Goal: Task Accomplishment & Management: Use online tool/utility

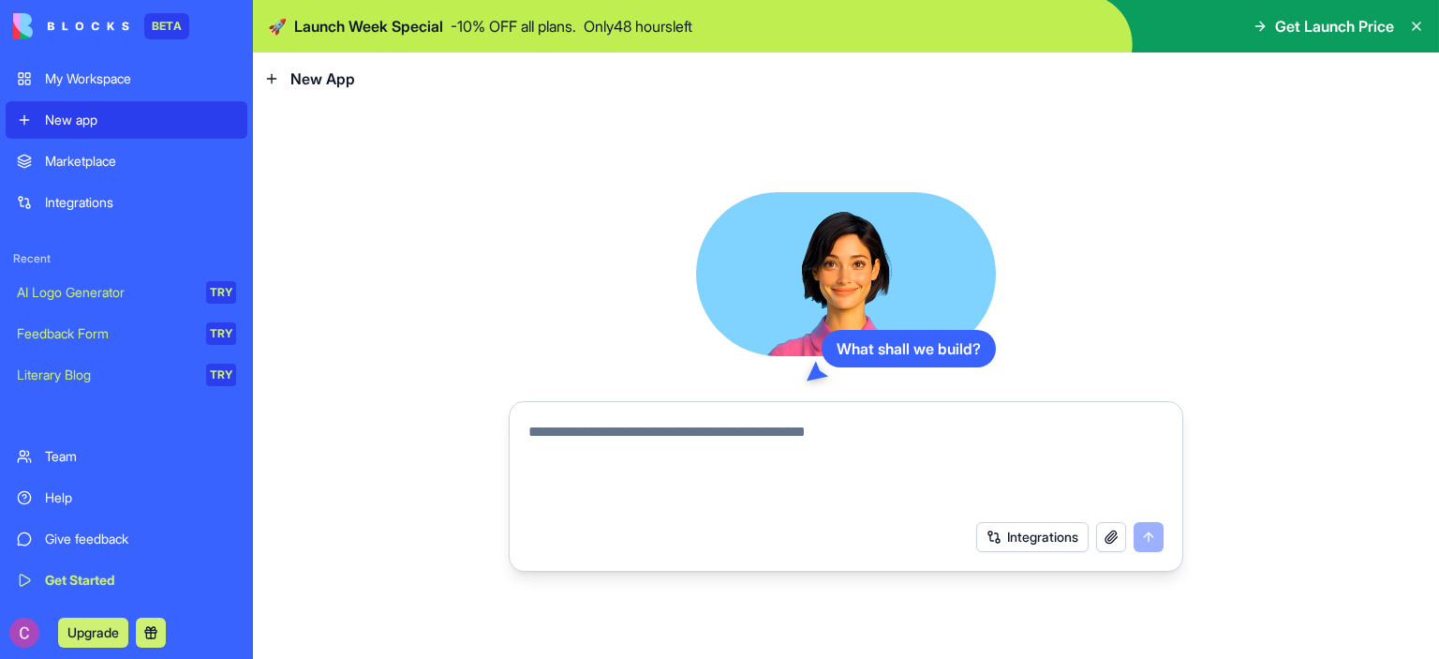
click at [138, 287] on div "AI Logo Generator" at bounding box center [105, 292] width 176 height 19
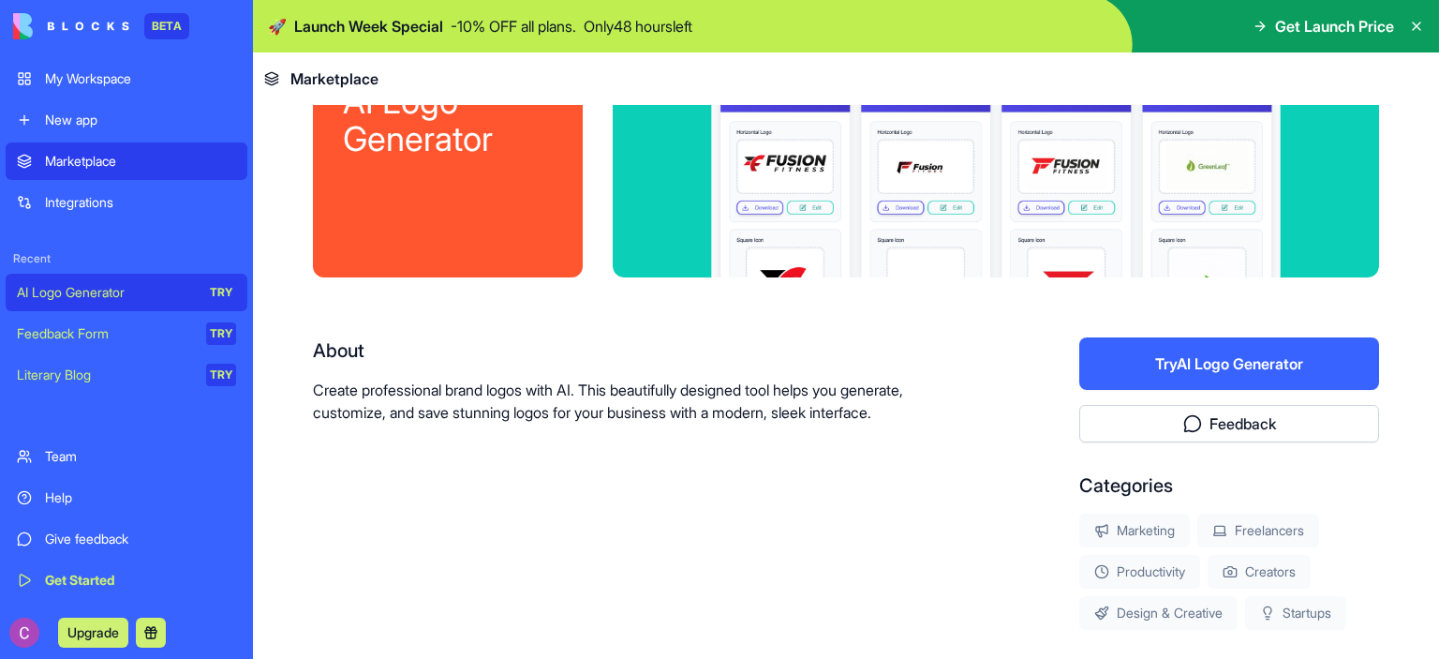
scroll to position [262, 0]
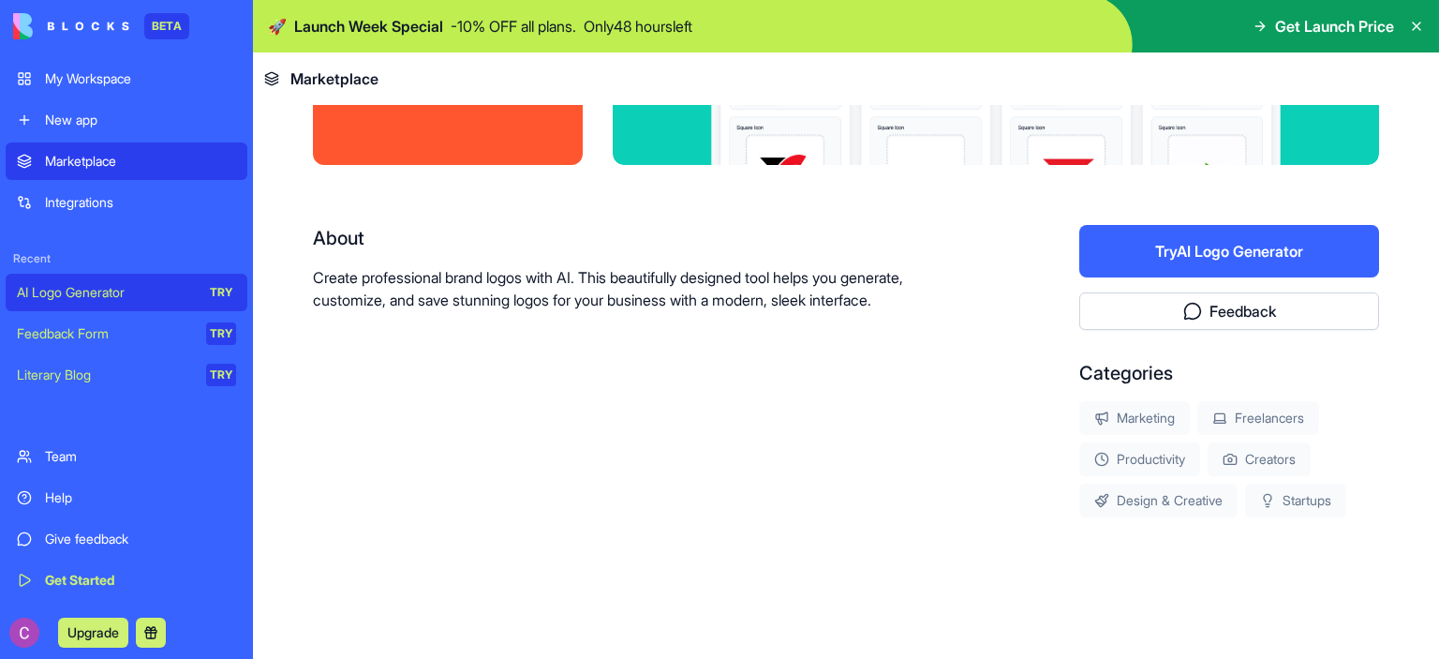
click at [1169, 257] on button "Try AI Logo Generator" at bounding box center [1229, 251] width 300 height 52
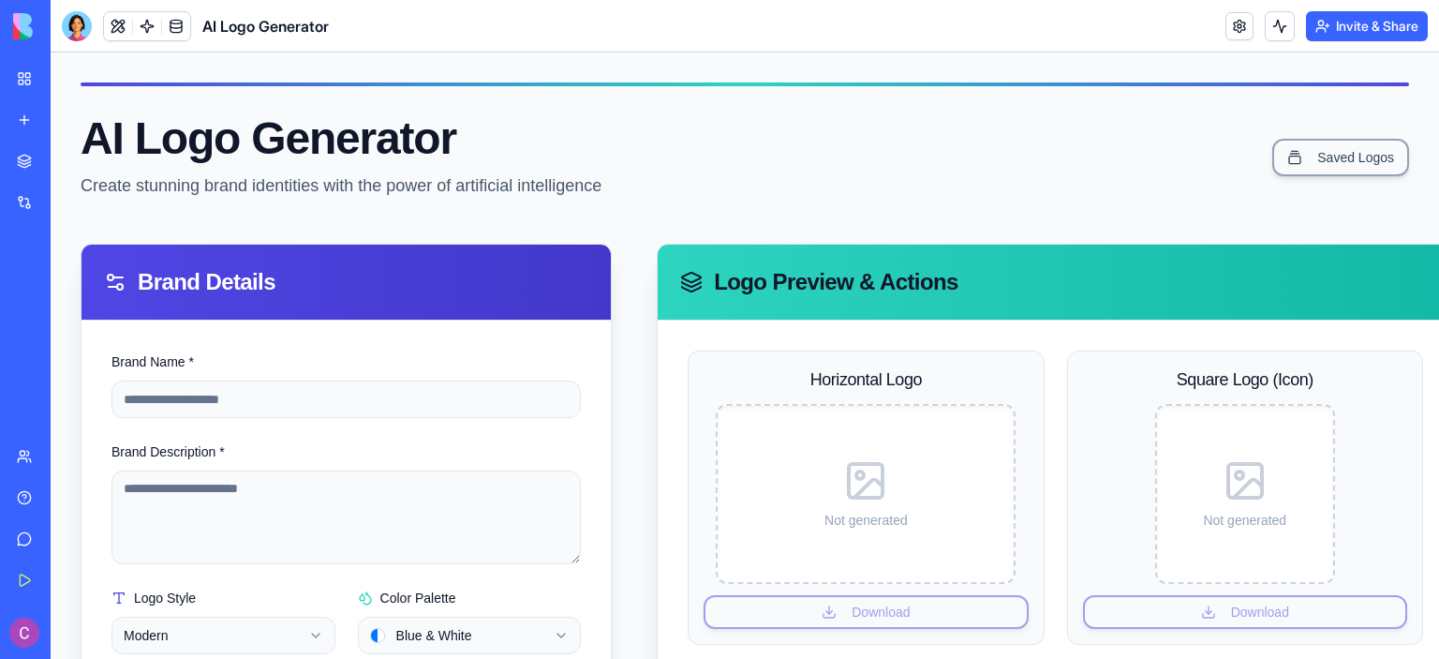
click at [14, 84] on link "My Workspace" at bounding box center [43, 78] width 75 height 37
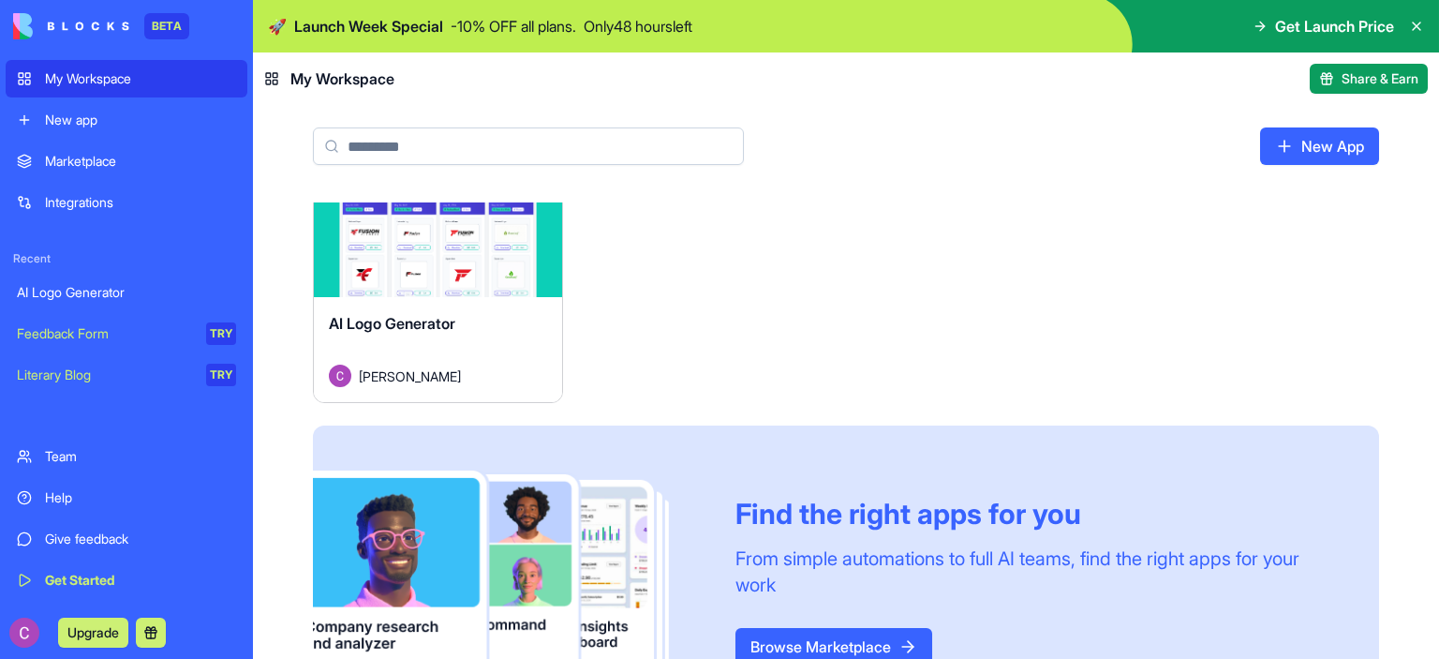
scroll to position [155, 0]
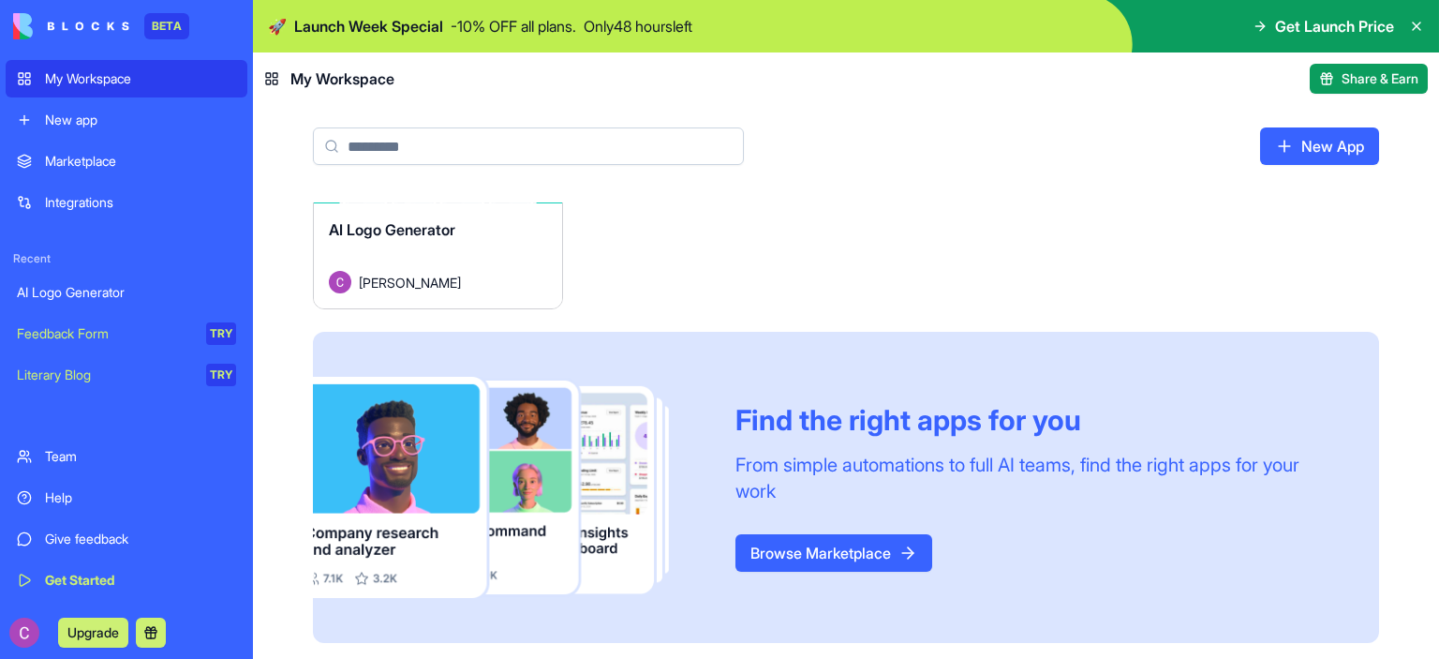
click at [812, 552] on link "Browse Marketplace" at bounding box center [833, 552] width 197 height 37
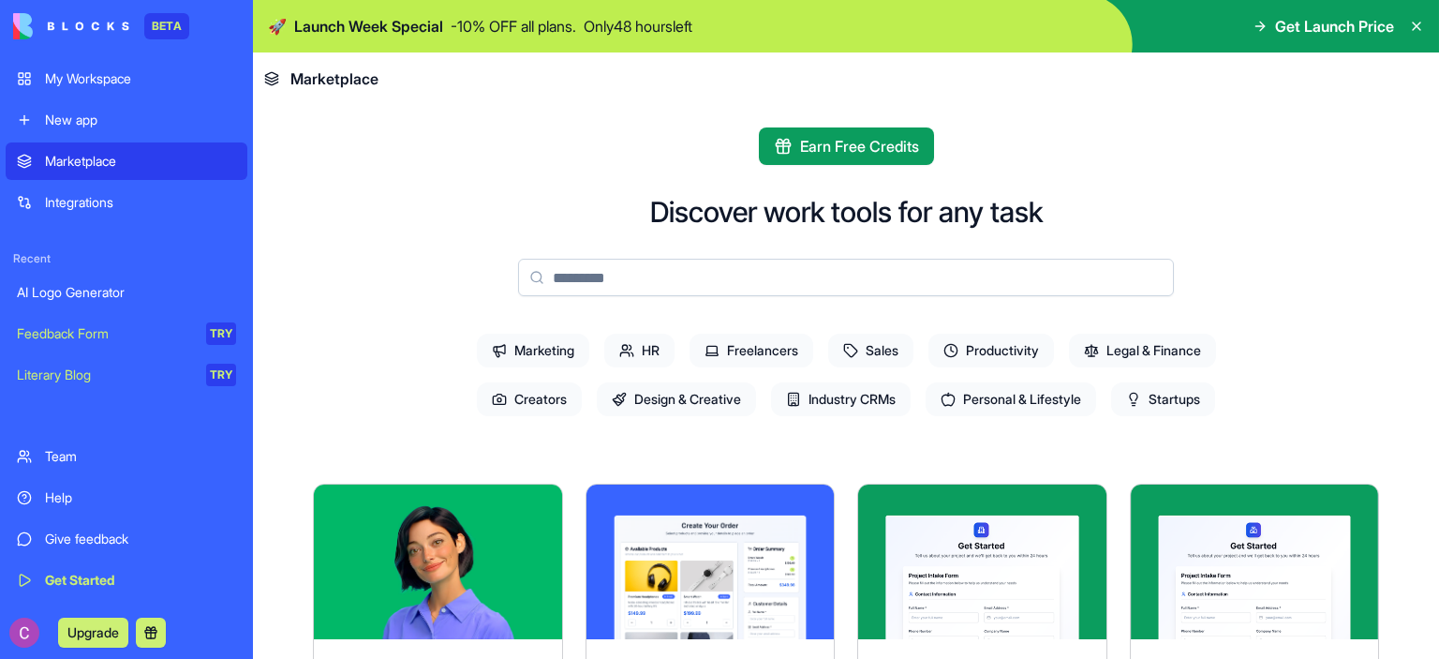
click at [678, 389] on span "Design & Creative" at bounding box center [676, 399] width 159 height 34
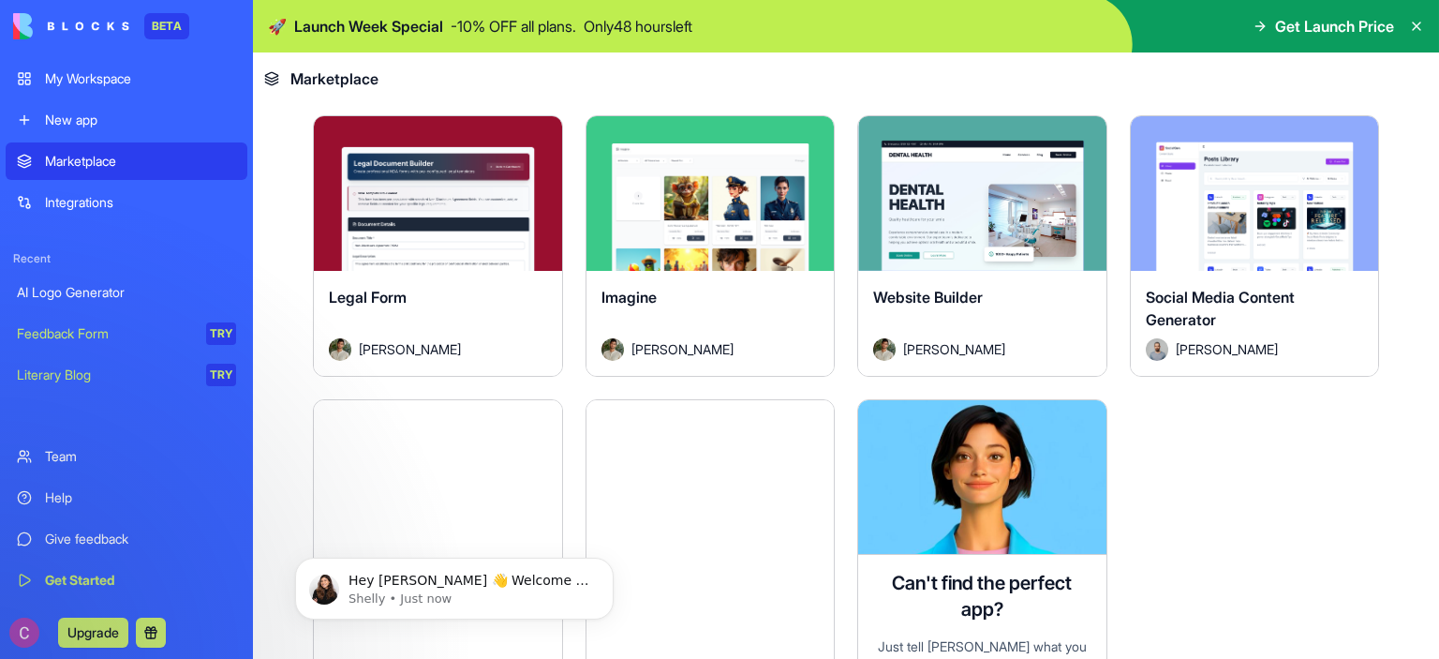
click at [1256, 190] on button "Explore" at bounding box center [1254, 192] width 141 height 37
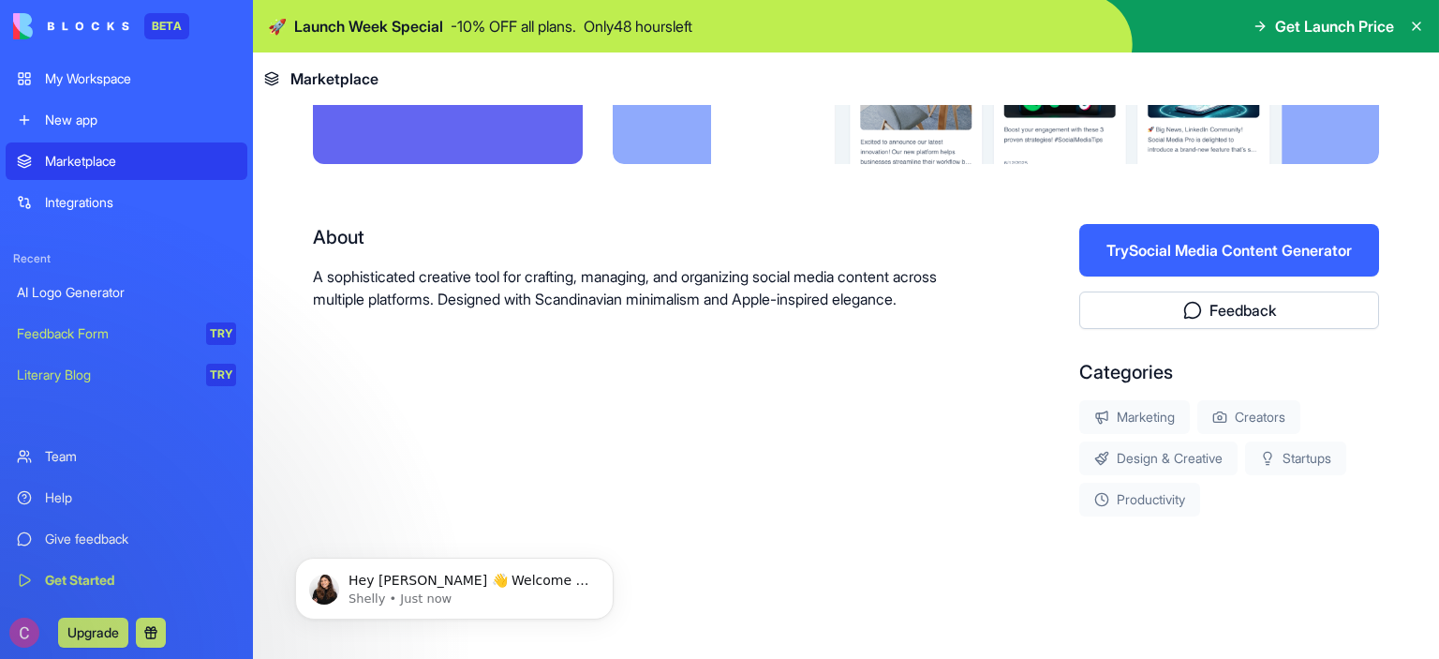
scroll to position [262, 0]
click at [1300, 249] on button "Try Social Media Content Generator" at bounding box center [1229, 251] width 300 height 52
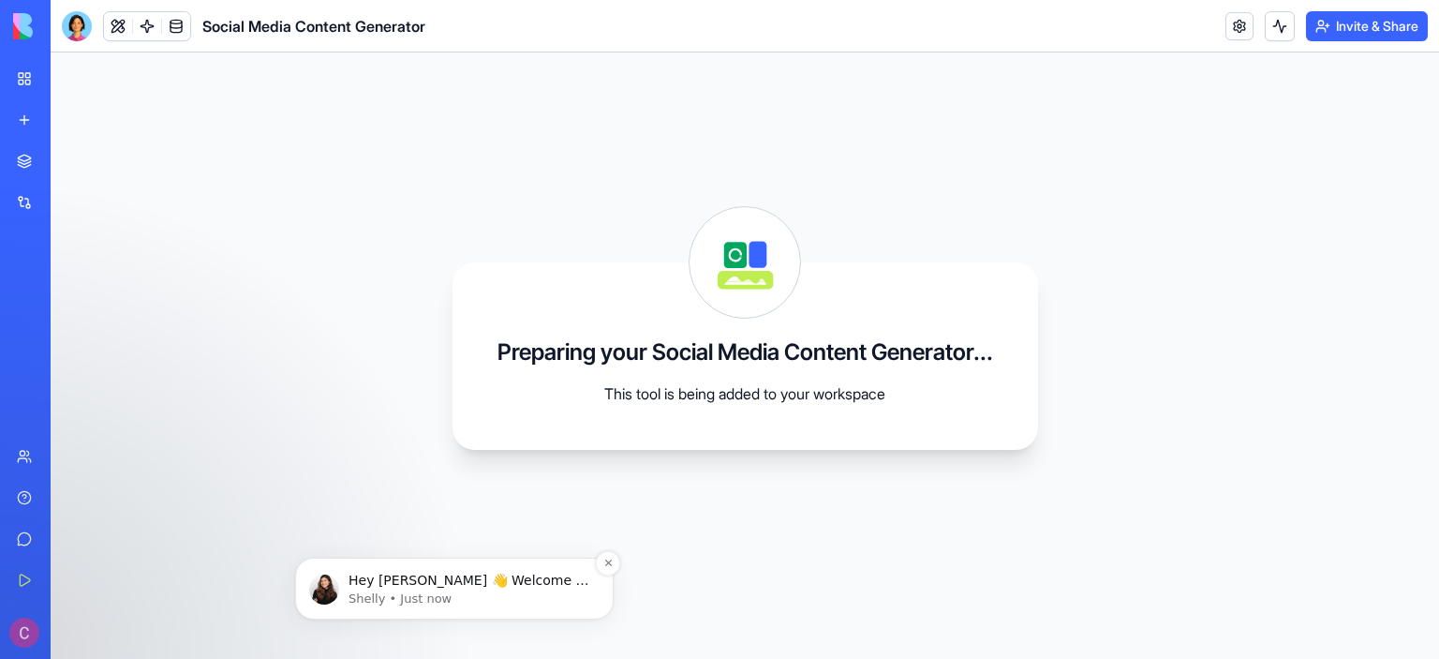
click at [423, 586] on p "Hey [PERSON_NAME] 👋 Welcome to Blocks 🙌 I'm here if you have any questions!" at bounding box center [470, 581] width 242 height 19
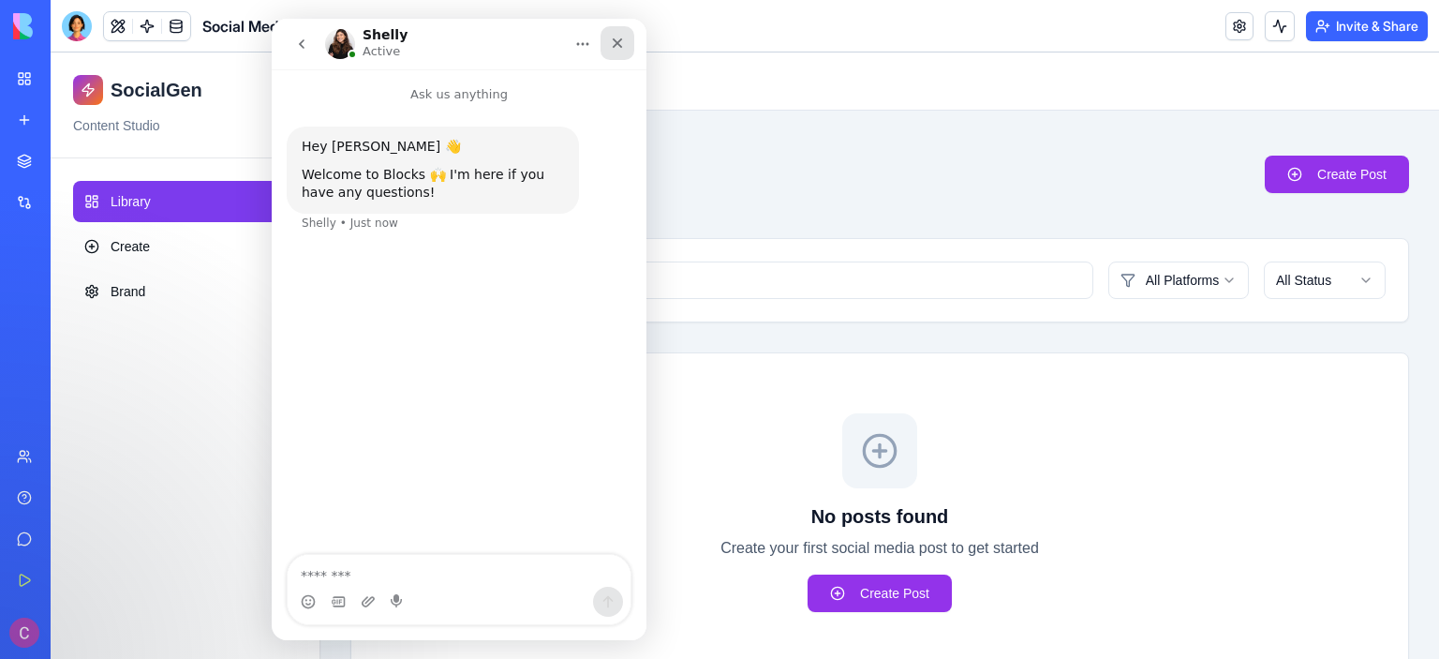
click at [616, 48] on icon "Close" at bounding box center [617, 43] width 15 height 15
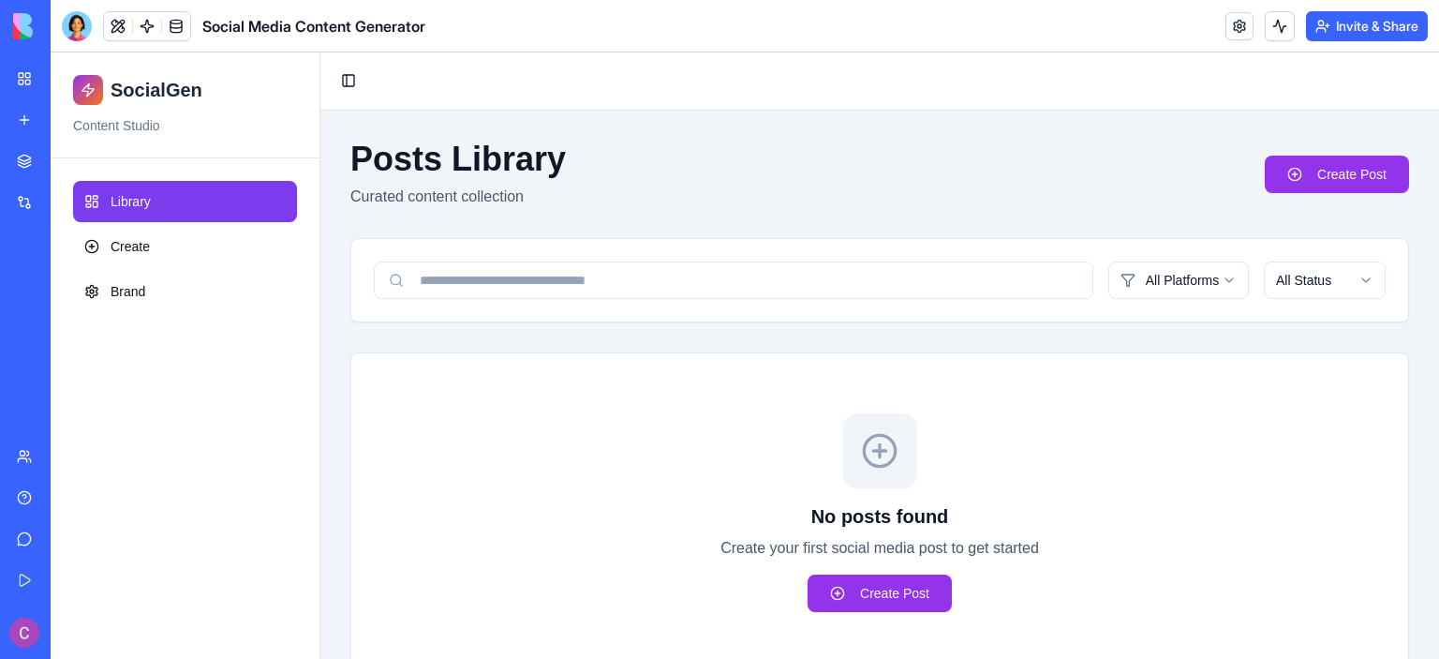
click at [35, 71] on link "My Workspace" at bounding box center [43, 78] width 75 height 37
